Goal: Task Accomplishment & Management: Use online tool/utility

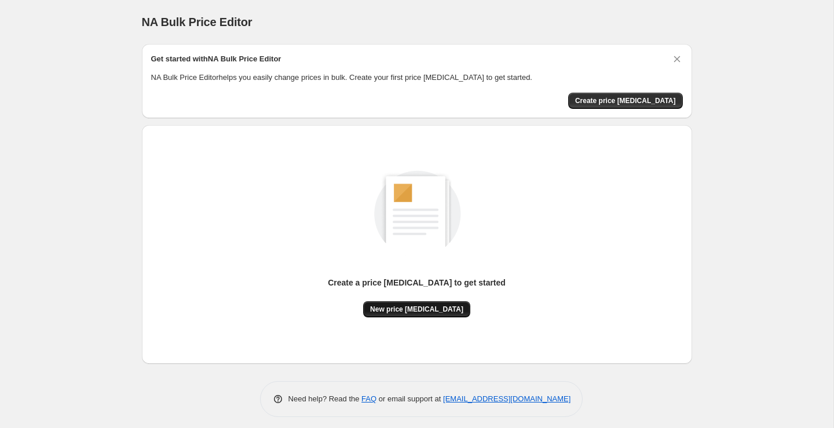
click at [452, 309] on span "New price [MEDICAL_DATA]" at bounding box center [416, 309] width 93 height 9
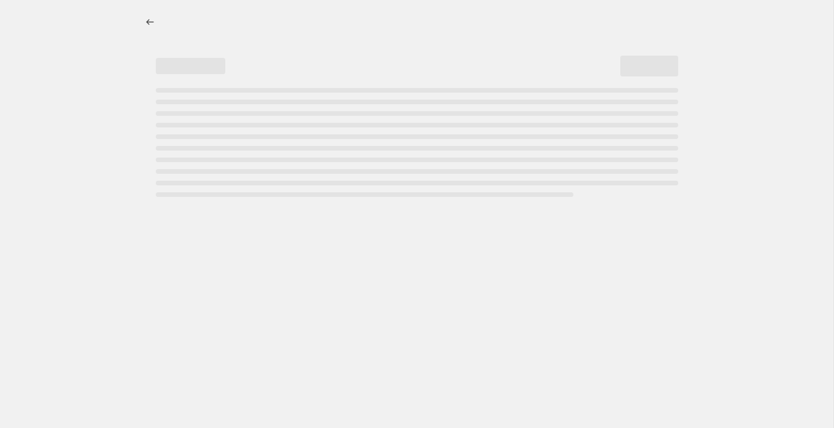
select select "percentage"
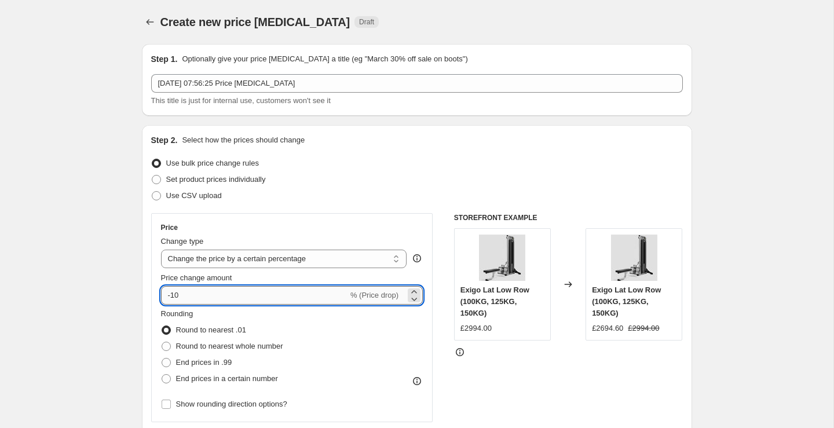
click at [309, 289] on input "-10" at bounding box center [254, 295] width 187 height 19
type input "-1"
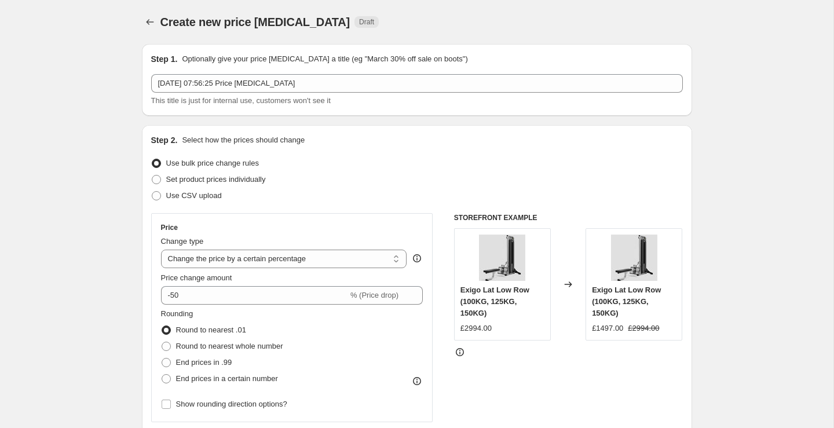
click at [436, 338] on div "Price Change type Change the price to a certain amount Change the price by a ce…" at bounding box center [417, 355] width 532 height 284
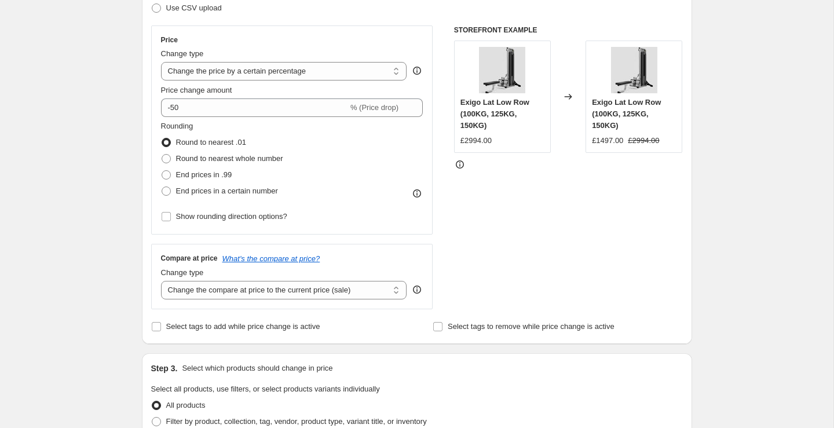
scroll to position [182, 0]
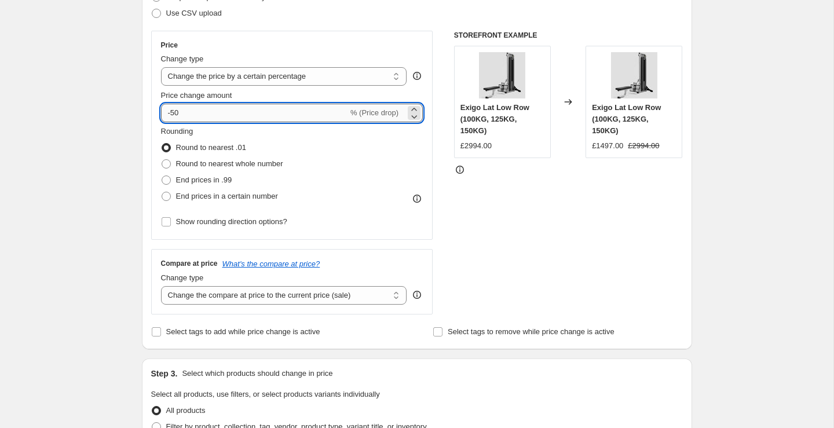
click at [262, 119] on input "-50" at bounding box center [254, 113] width 187 height 19
type input "-5"
type input "-45"
click at [449, 233] on div "Price Change type Change the price to a certain amount Change the price by a ce…" at bounding box center [417, 173] width 532 height 284
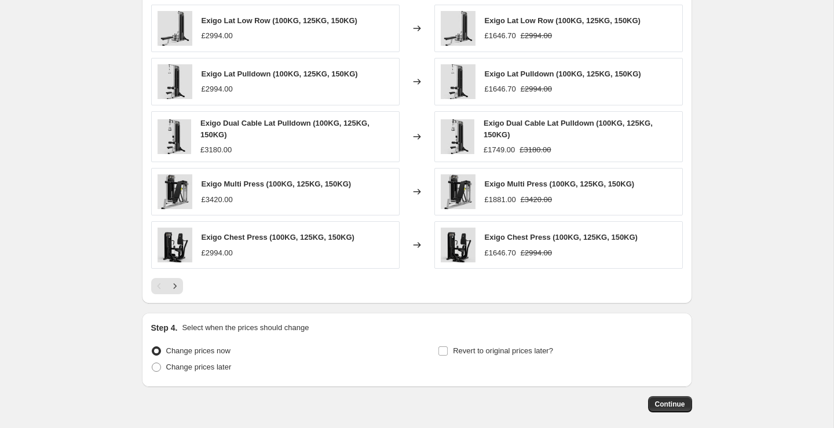
scroll to position [733, 0]
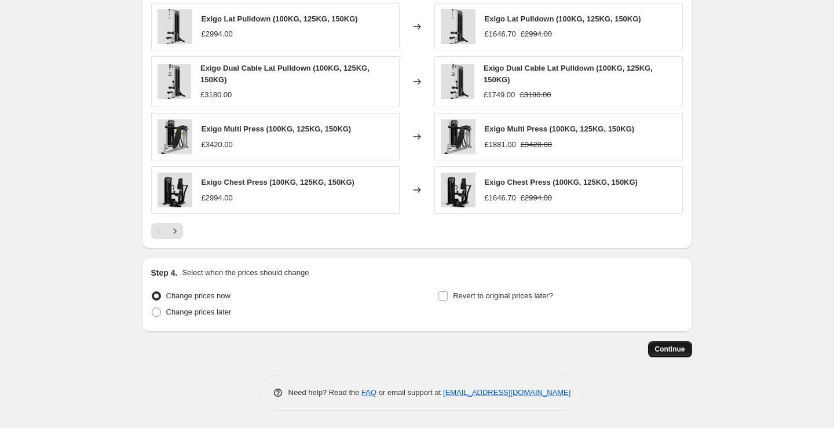
click at [661, 352] on span "Continue" at bounding box center [670, 349] width 30 height 9
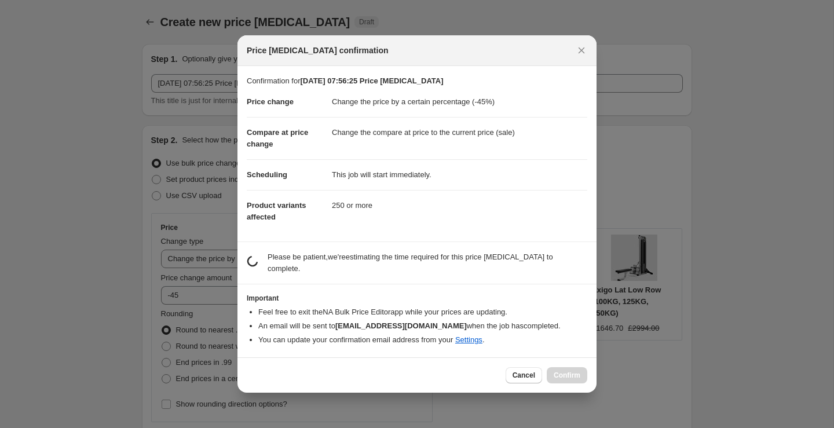
scroll to position [0, 0]
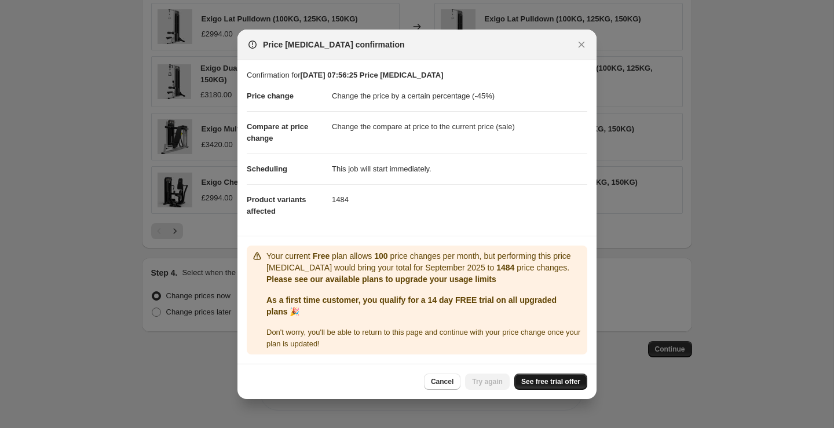
click at [543, 381] on link "See free trial offer" at bounding box center [550, 382] width 73 height 16
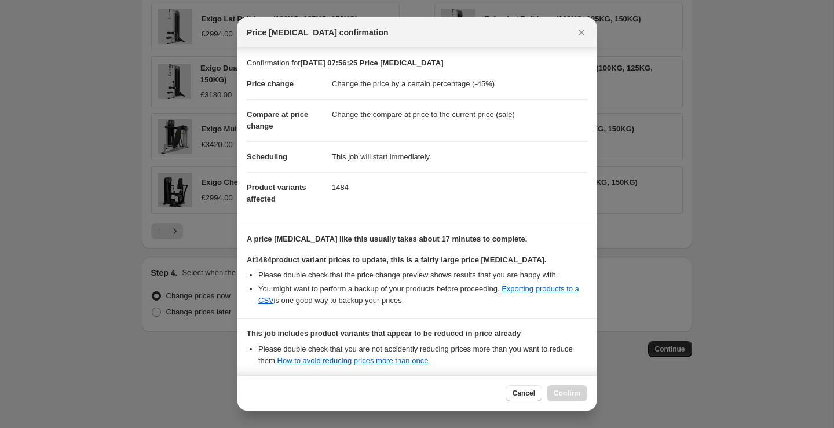
scroll to position [123, 0]
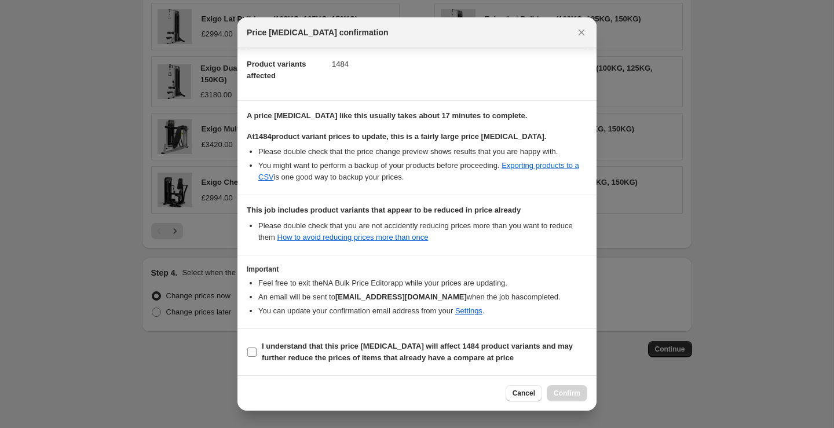
click at [278, 344] on b "I understand that this price change job will affect 1484 product variants and m…" at bounding box center [417, 352] width 311 height 20
click at [257, 348] on input "I understand that this price change job will affect 1484 product variants and m…" at bounding box center [251, 352] width 9 height 9
checkbox input "true"
click at [560, 388] on button "Confirm" at bounding box center [567, 393] width 41 height 16
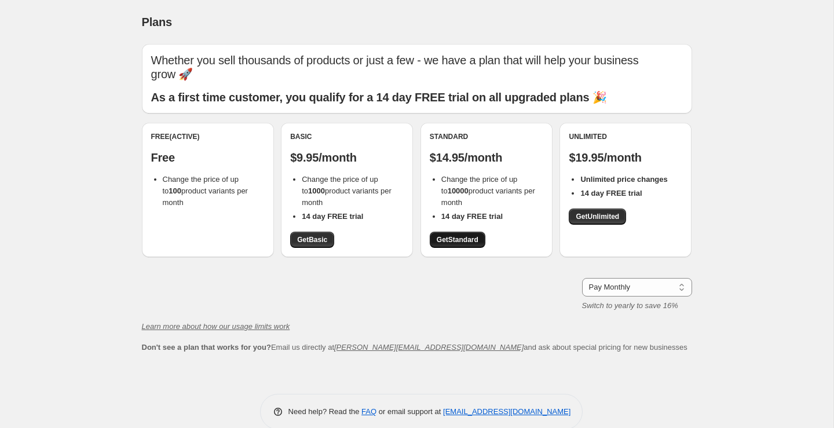
click at [446, 232] on link "Get Standard" at bounding box center [458, 240] width 56 height 16
